Goal: Information Seeking & Learning: Check status

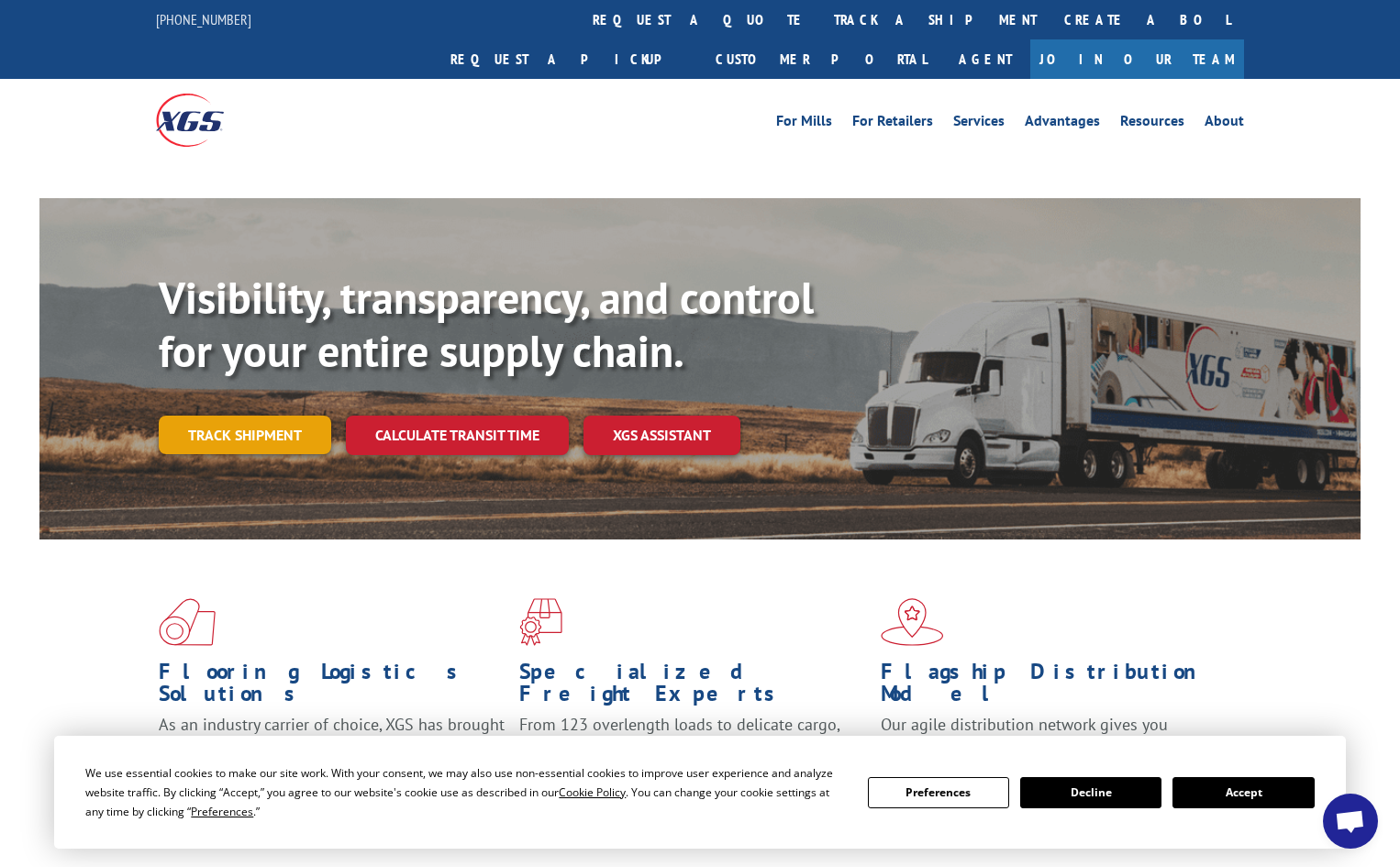
click at [229, 416] on link "Track shipment" at bounding box center [245, 434] width 173 height 38
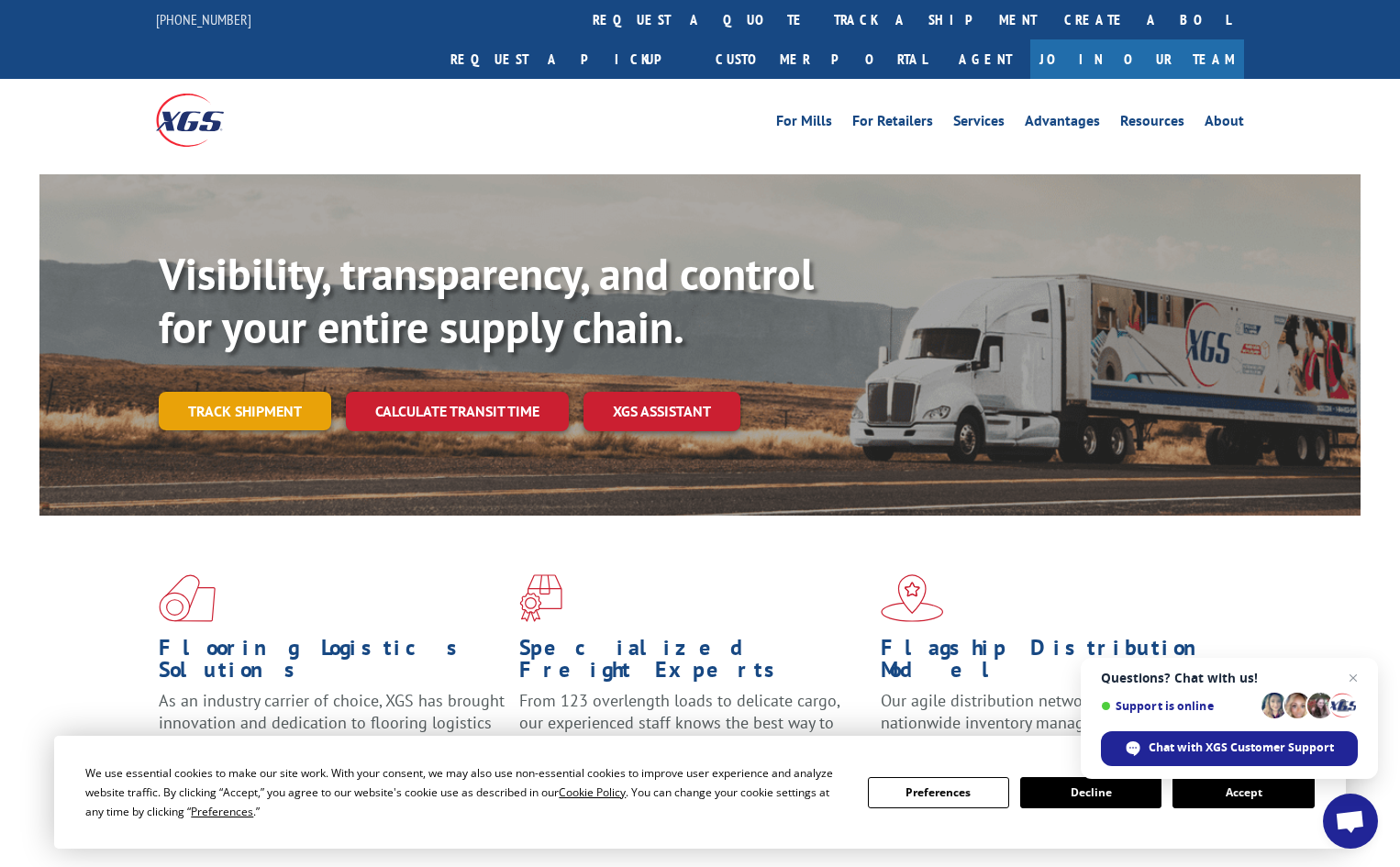
click at [281, 391] on link "Track shipment" at bounding box center [245, 410] width 173 height 38
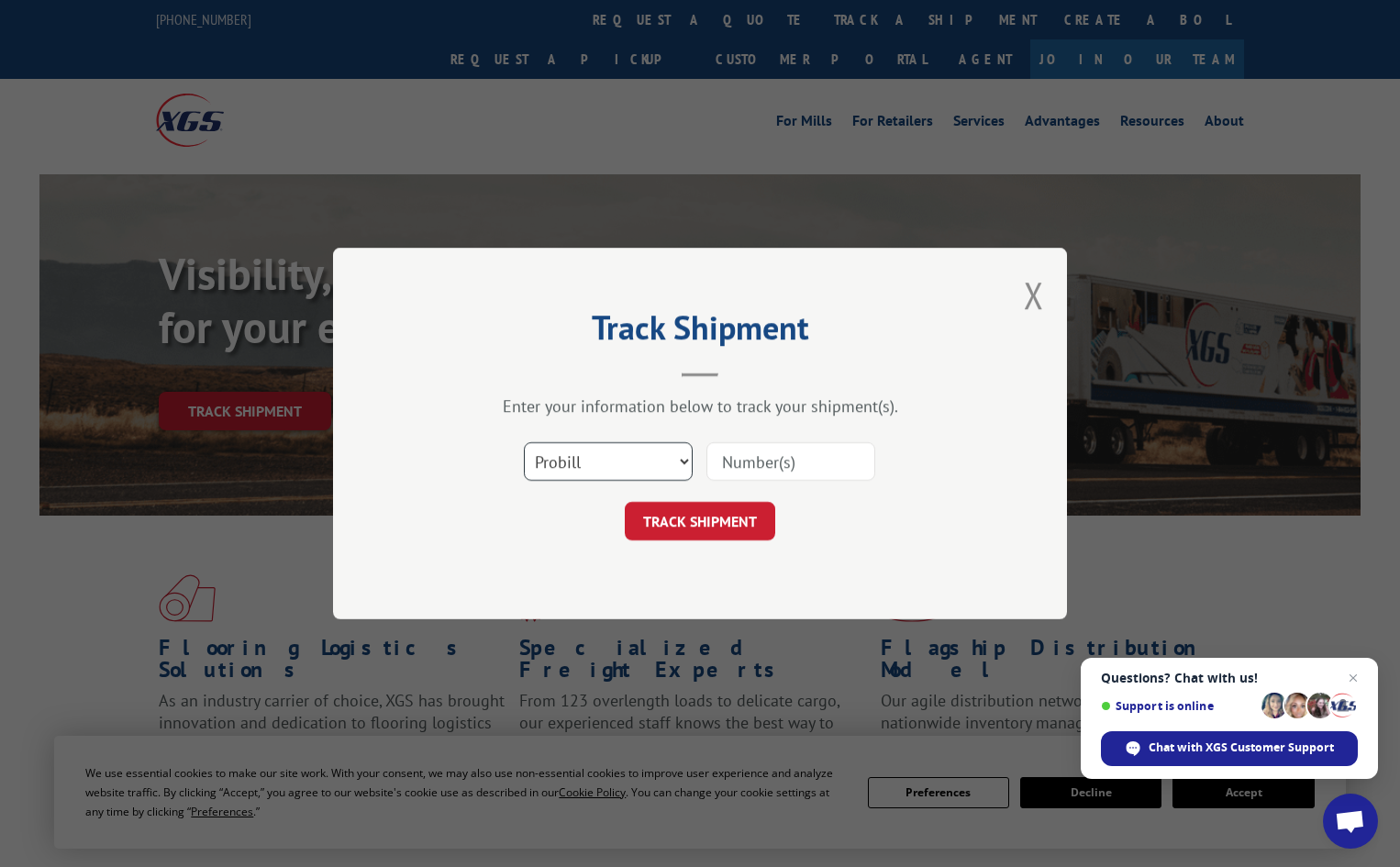
drag, startPoint x: 737, startPoint y: 453, endPoint x: 662, endPoint y: 452, distance: 75.0
click at [662, 452] on select "Select category... Probill BOL PO" at bounding box center [608, 462] width 169 height 38
select select "po"
click at [524, 443] on select "Select category... Probill BOL PO" at bounding box center [608, 462] width 169 height 38
paste input "14532099"
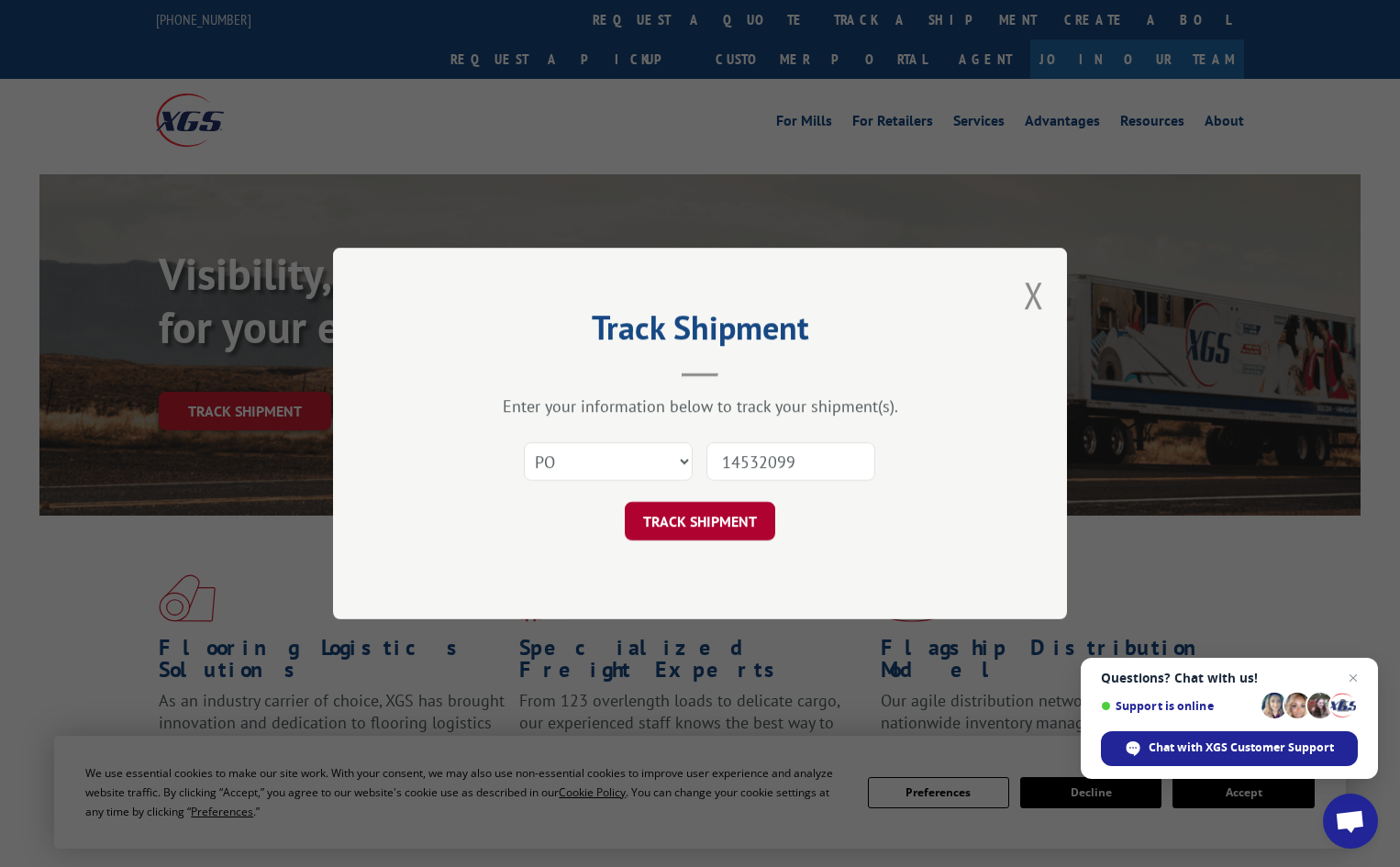
type input "14532099"
click at [713, 512] on button "TRACK SHIPMENT" at bounding box center [700, 520] width 150 height 38
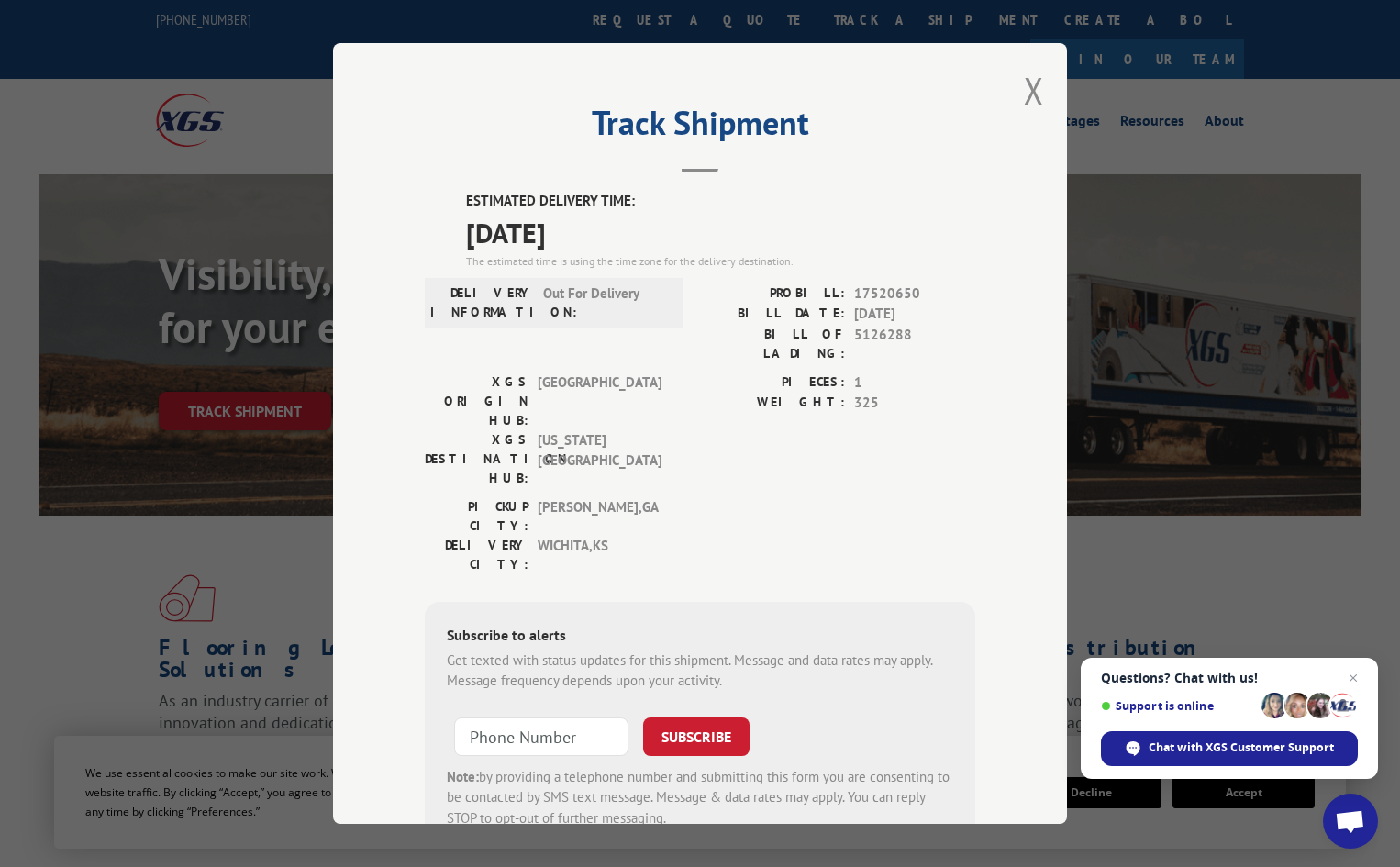
scroll to position [45, 0]
